Goal: Find specific page/section: Find specific page/section

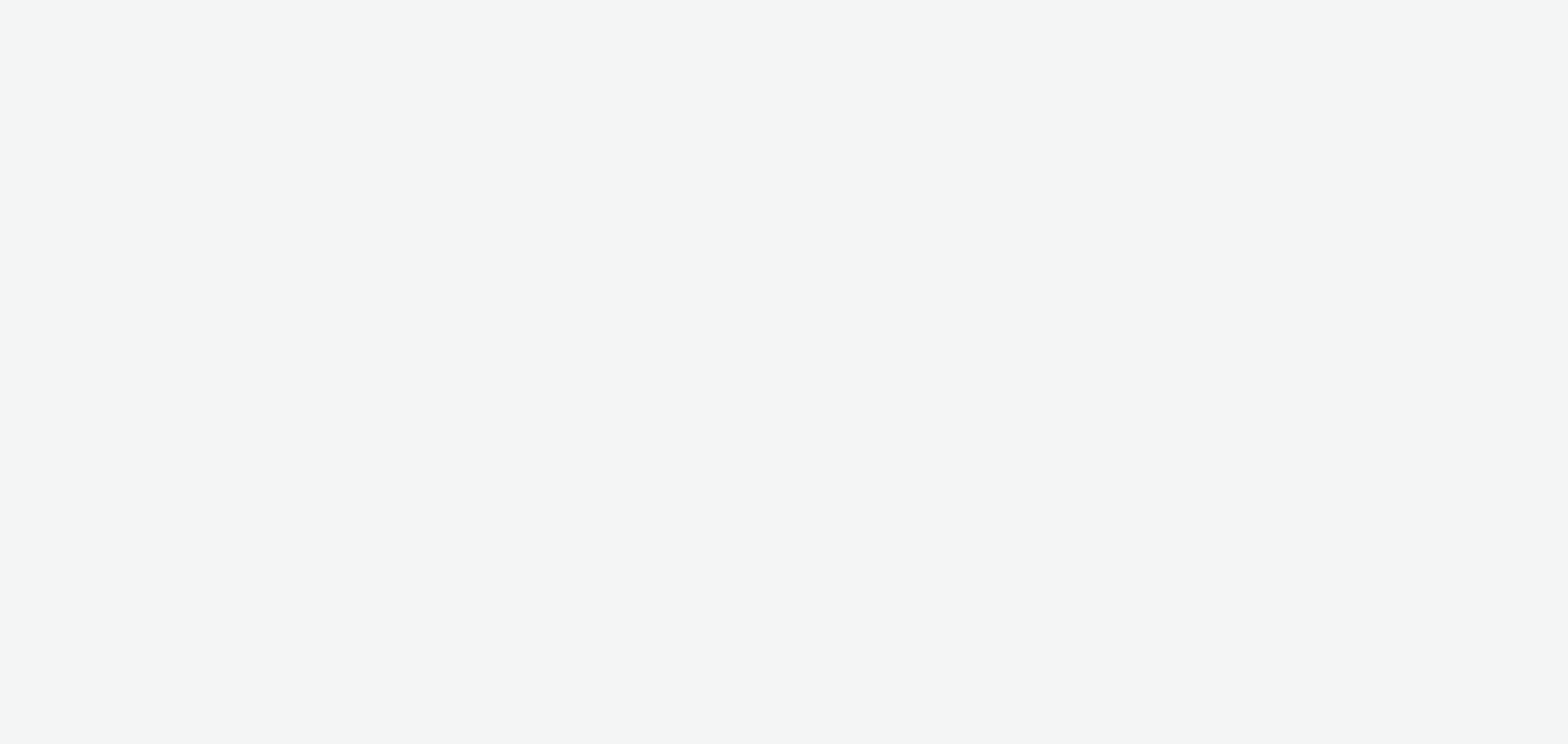
select select "c87e815b-22a1-47c7-876e-bd3135ce1a1d"
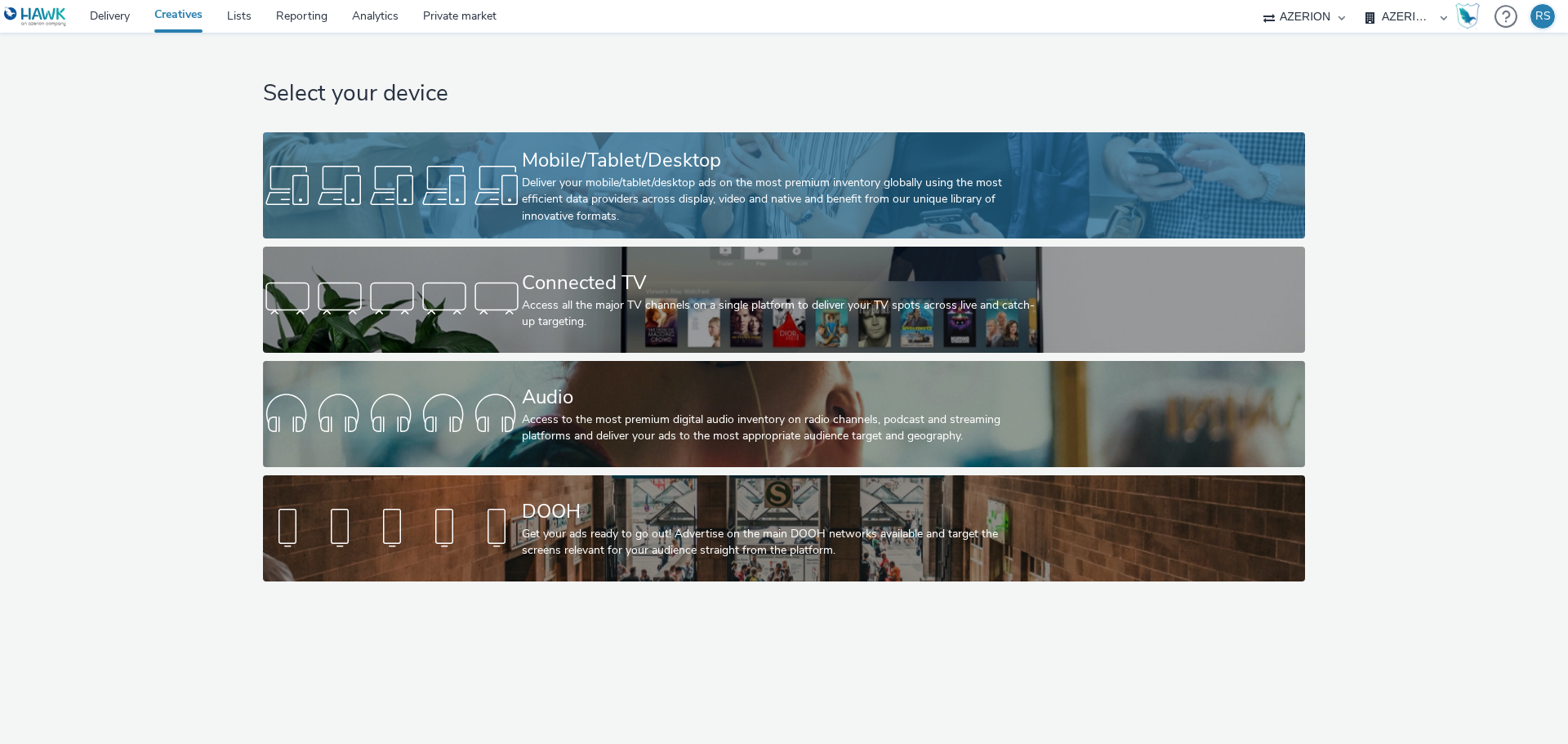
click at [641, 200] on div "Deliver your mobile/tablet/desktop ads on the most premium inventory globally u…" at bounding box center [781, 199] width 518 height 49
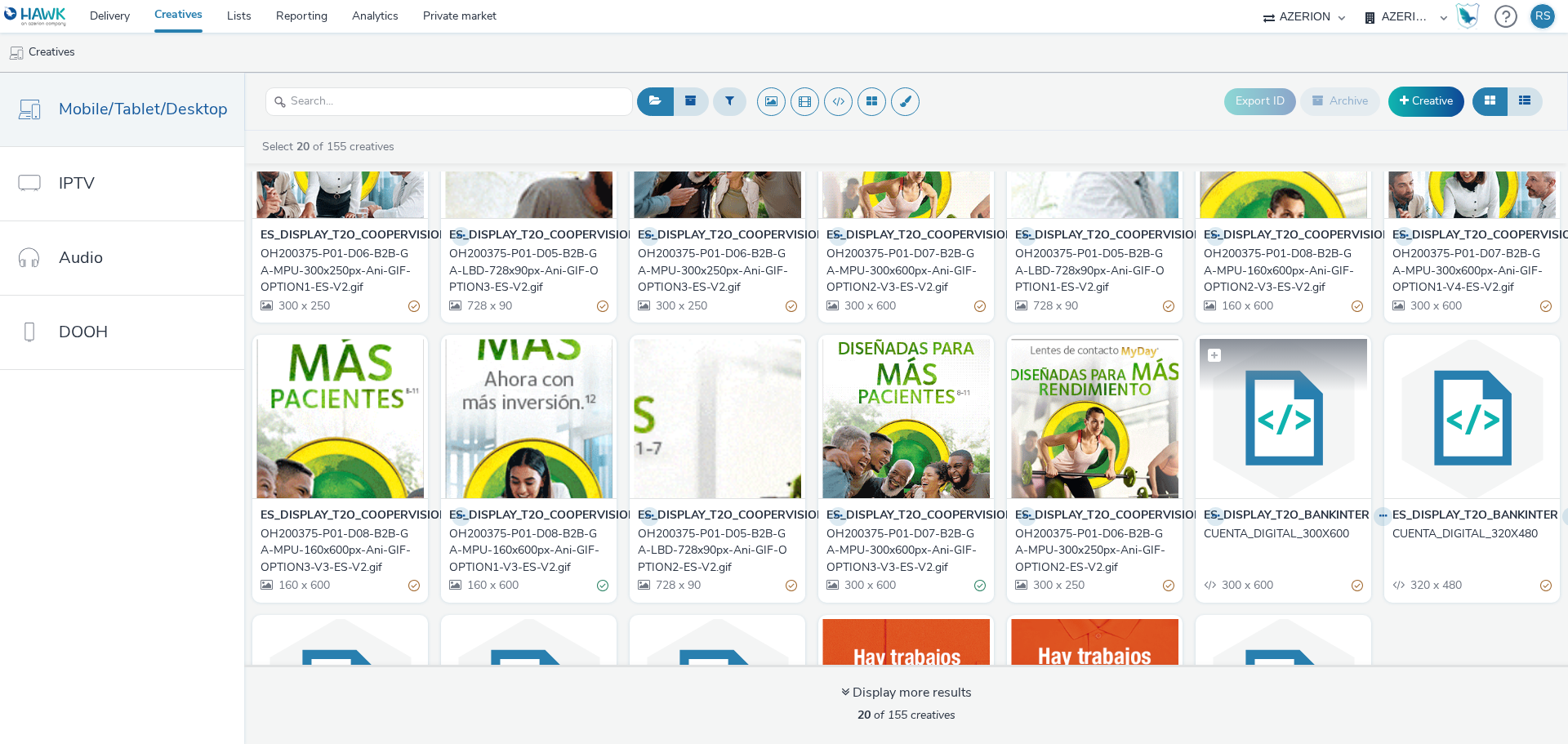
scroll to position [245, 0]
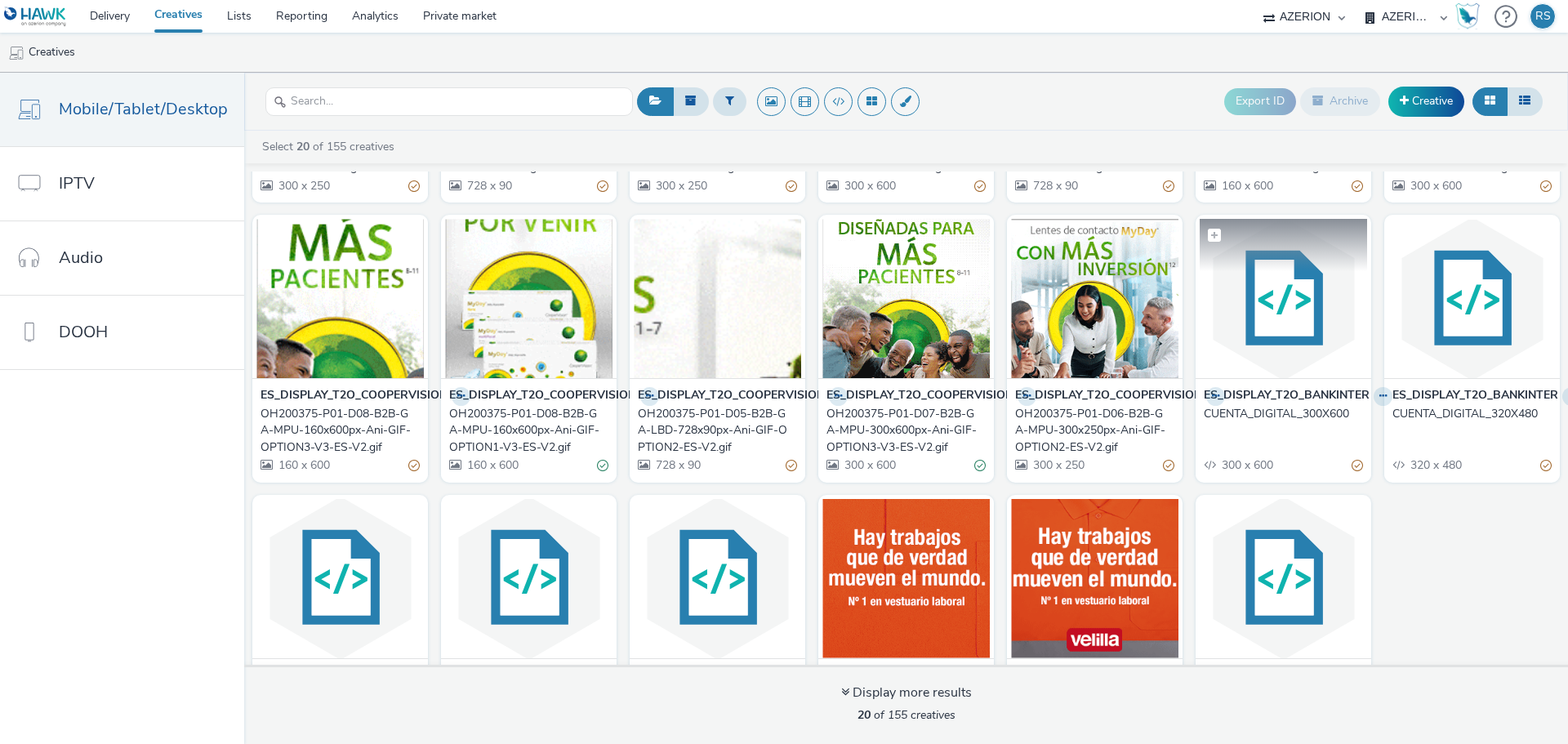
click at [1300, 316] on img at bounding box center [1284, 298] width 167 height 159
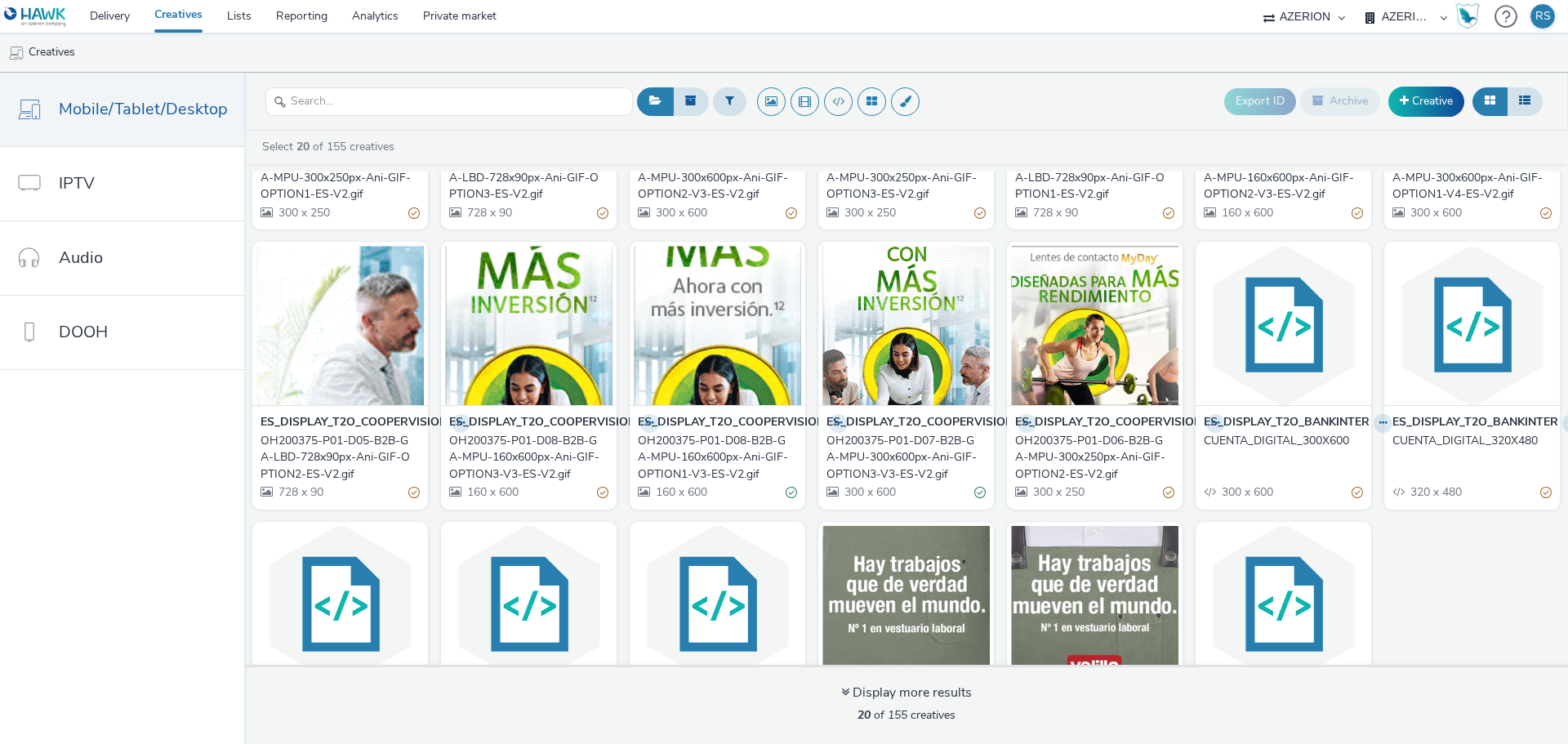
scroll to position [345, 0]
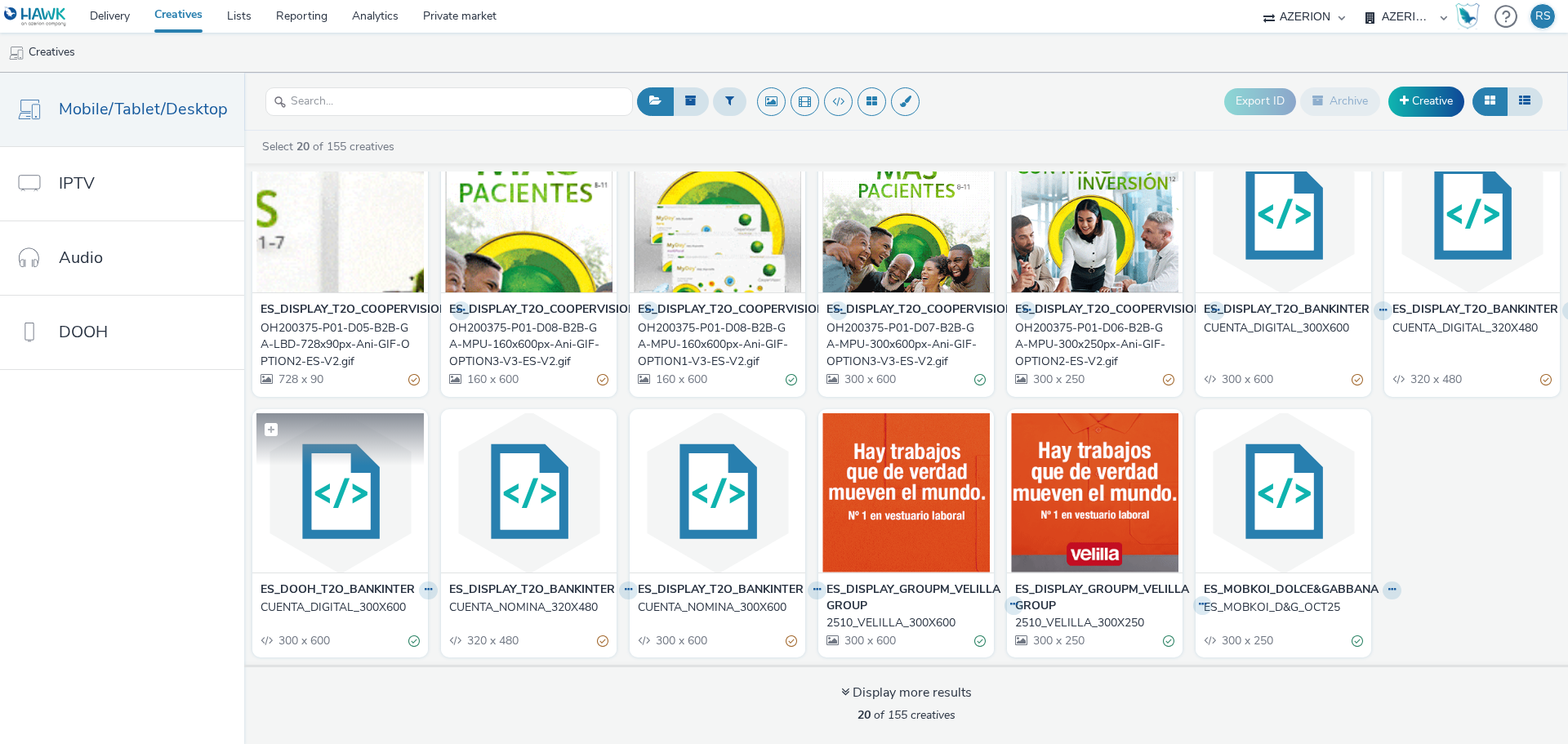
click at [331, 517] on img at bounding box center [340, 492] width 167 height 159
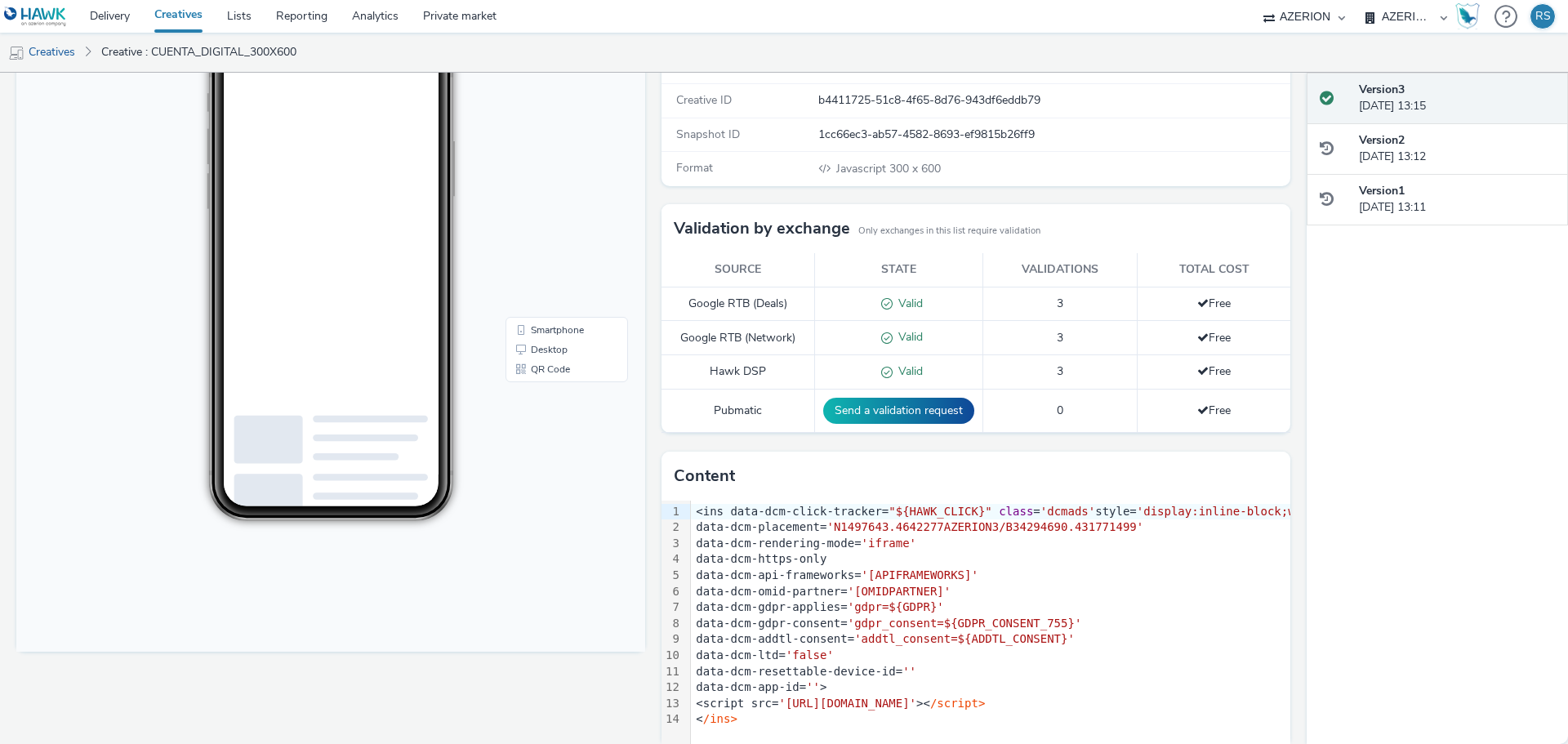
scroll to position [230, 0]
